Goal: Information Seeking & Learning: Check status

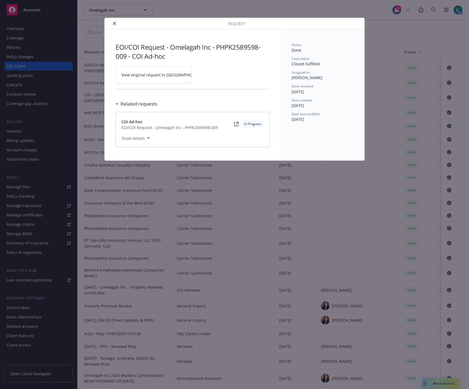
click at [114, 25] on icon "close" at bounding box center [114, 23] width 3 height 3
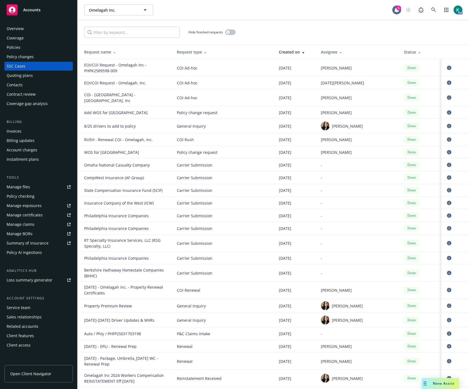
click at [39, 46] on div "Policies" at bounding box center [39, 47] width 64 height 9
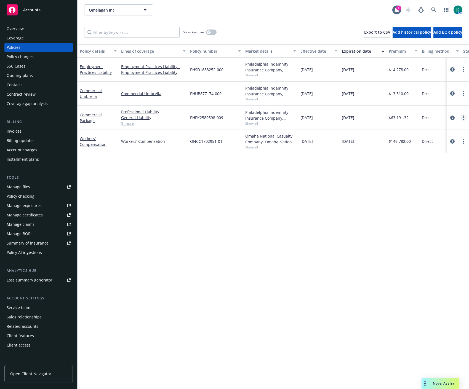
click at [465, 118] on link "more" at bounding box center [463, 118] width 7 height 7
click at [431, 194] on link "Copy logging email" at bounding box center [434, 195] width 65 height 11
click at [360, 241] on div "Policy details Lines of coverage Policy number Market details Effective date Ex…" at bounding box center [274, 216] width 392 height 345
click at [244, 228] on div "Policy details Lines of coverage Policy number Market details Effective date Ex…" at bounding box center [274, 216] width 392 height 345
click at [434, 5] on link at bounding box center [433, 9] width 11 height 11
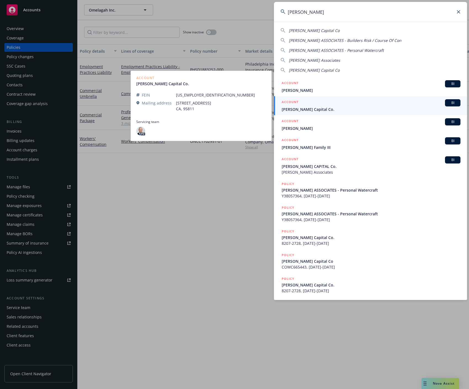
type input "[PERSON_NAME]"
click at [371, 104] on div "ACCOUNT BI" at bounding box center [371, 102] width 179 height 7
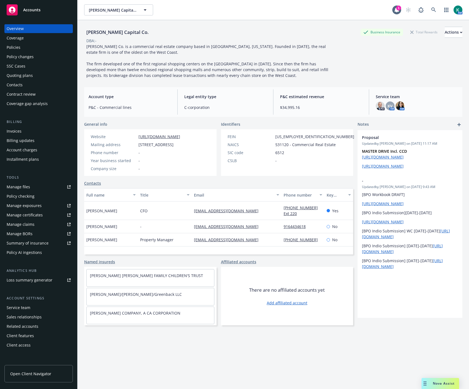
click at [35, 47] on div "Policies" at bounding box center [39, 47] width 64 height 9
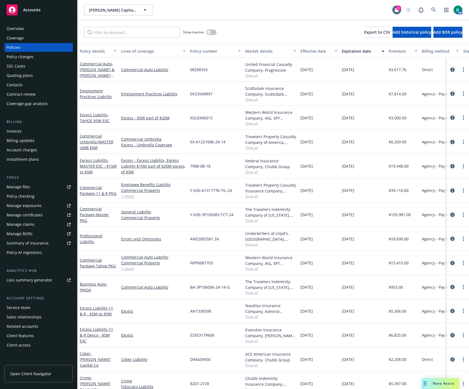
click at [450, 216] on icon "circleInformation" at bounding box center [452, 215] width 4 height 4
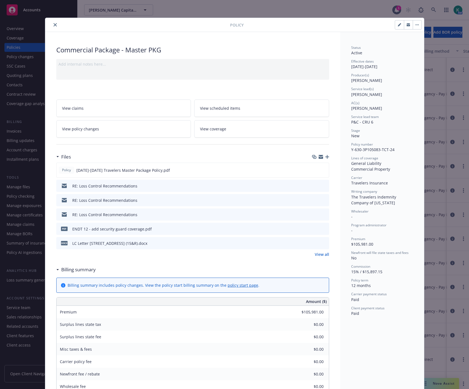
click at [171, 267] on div "Billing summary" at bounding box center [192, 270] width 273 height 12
click at [323, 169] on icon "preview file" at bounding box center [323, 170] width 5 height 4
click at [88, 133] on link "View policy changes" at bounding box center [123, 128] width 135 height 17
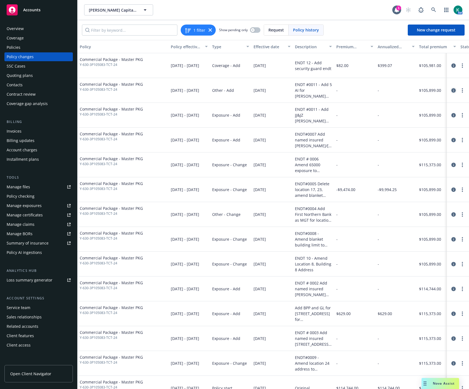
click at [451, 90] on link "circleInformation" at bounding box center [453, 90] width 7 height 7
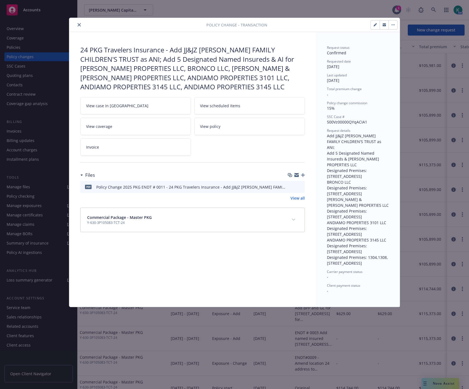
click at [80, 24] on icon "close" at bounding box center [79, 24] width 3 height 3
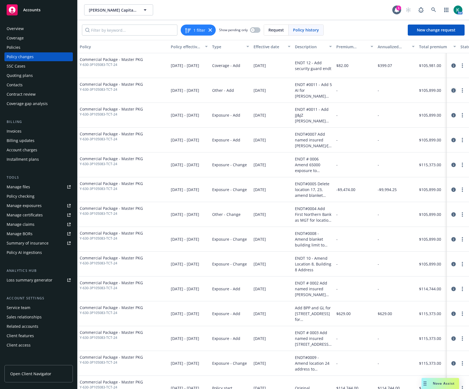
click at [450, 90] on link "circleInformation" at bounding box center [453, 90] width 7 height 7
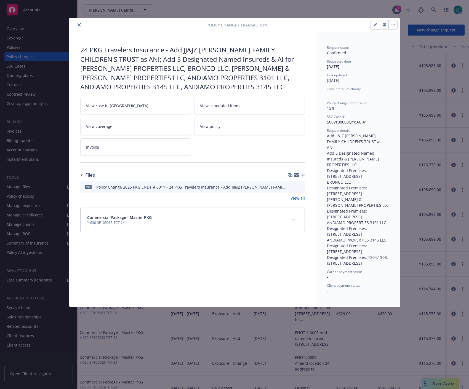
click at [300, 186] on icon "preview file" at bounding box center [299, 187] width 5 height 4
click at [79, 24] on icon "close" at bounding box center [79, 24] width 3 height 3
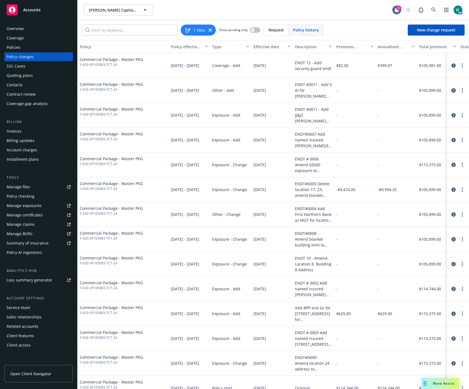
click at [452, 90] on icon "circleInformation" at bounding box center [454, 90] width 4 height 4
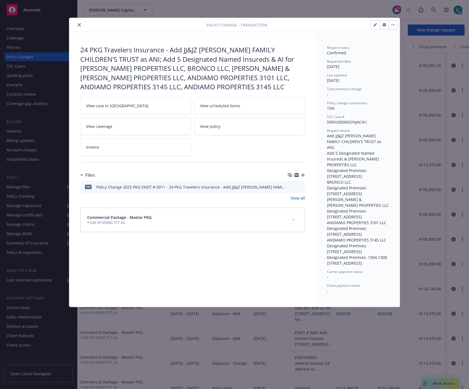
click at [303, 188] on div "pdf Policy Change 2025 PKG ENDT # 0011 - 24 PKG Travelers Insurance - Add JJ&JZ…" at bounding box center [192, 187] width 225 height 12
click at [301, 187] on icon "preview file" at bounding box center [299, 187] width 5 height 4
